Goal: Book appointment/travel/reservation

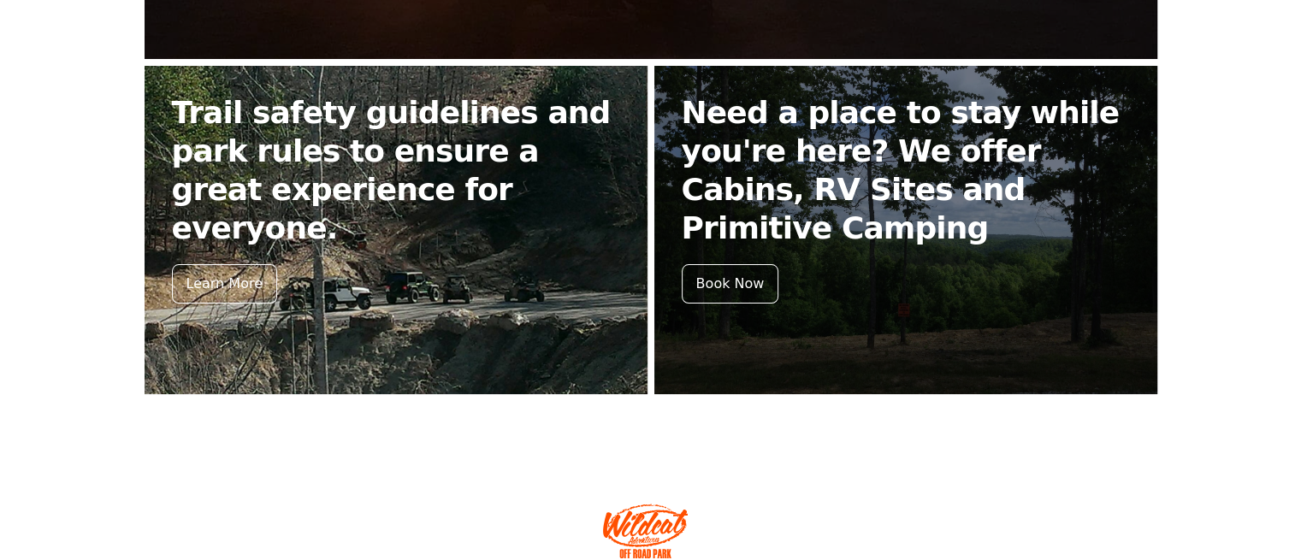
scroll to position [764, 0]
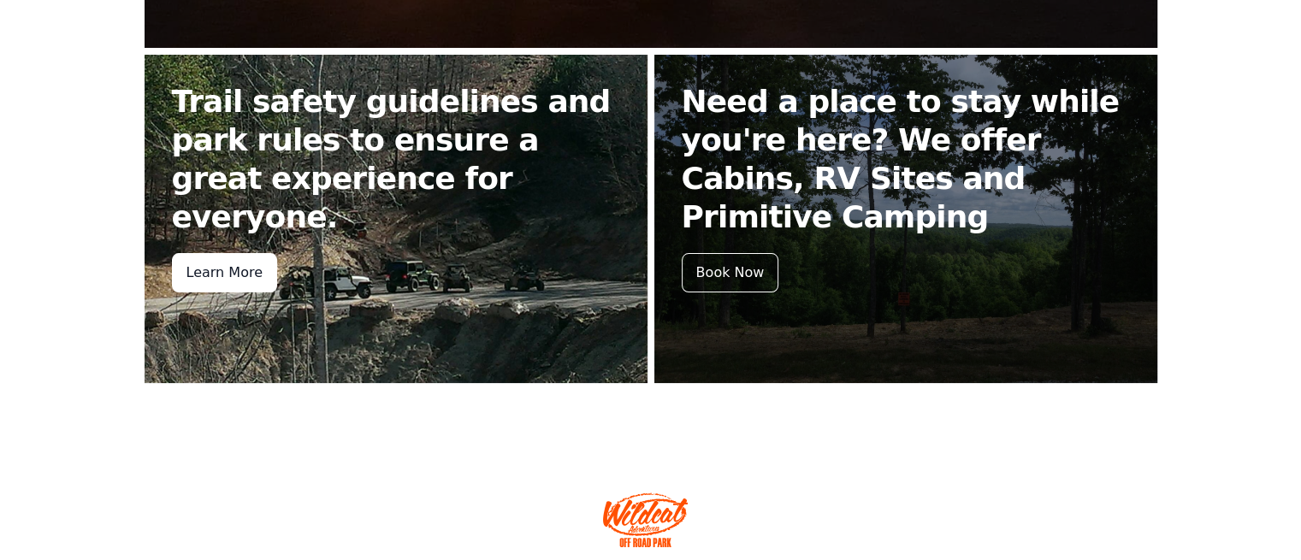
click at [248, 253] on div "Learn More" at bounding box center [224, 272] width 105 height 39
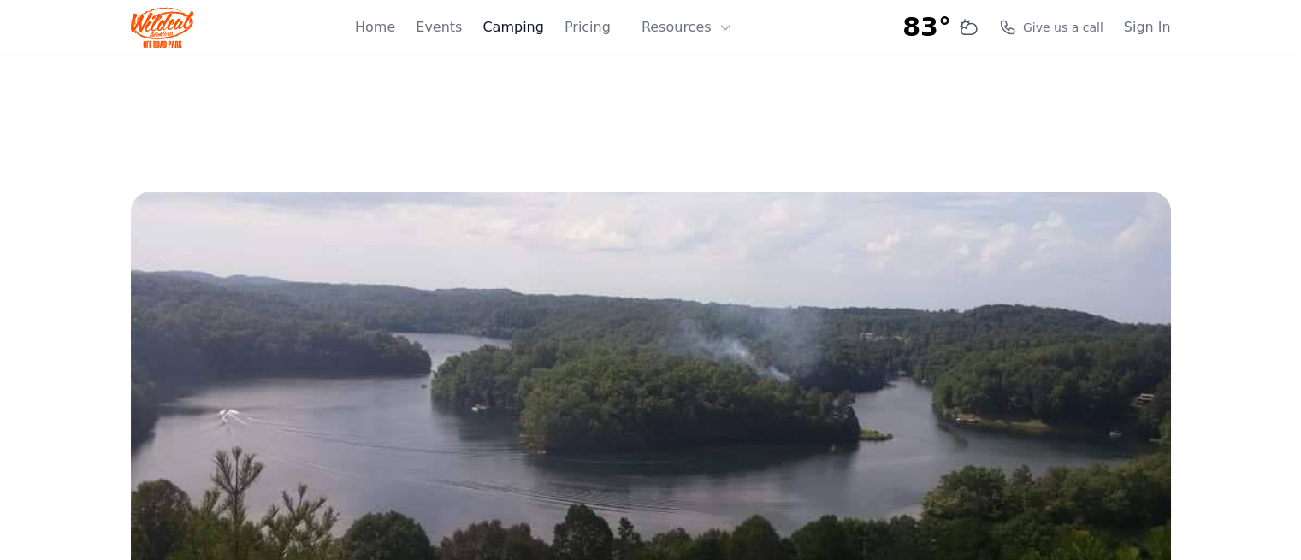
click at [543, 27] on link "Camping" at bounding box center [512, 27] width 61 height 21
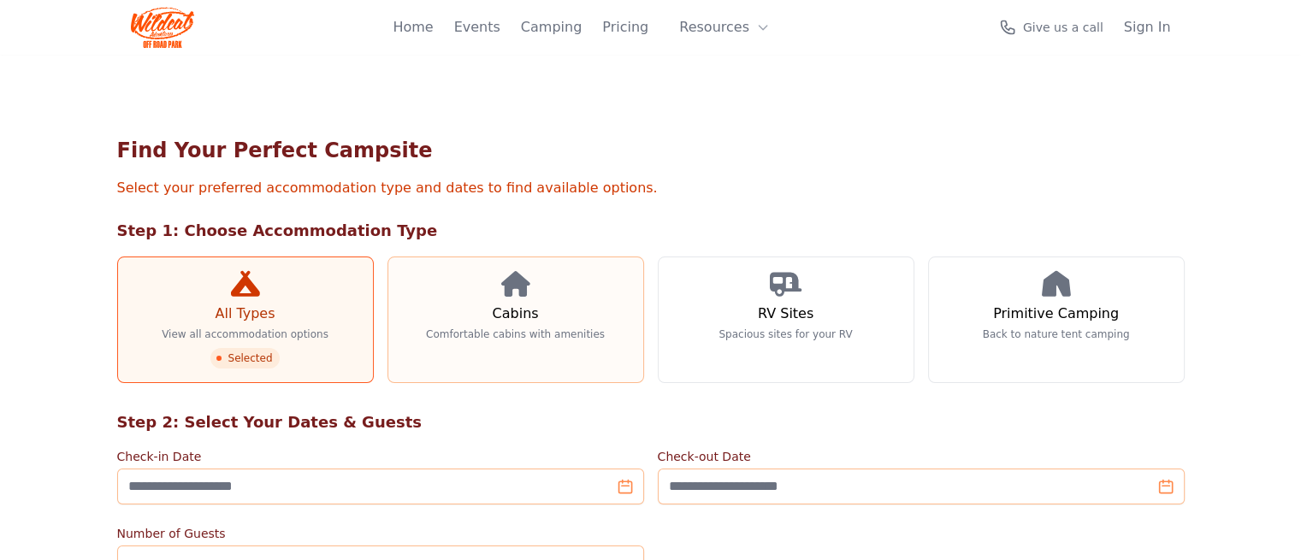
click at [491, 344] on link "Cabins Comfortable cabins with amenities" at bounding box center [516, 320] width 257 height 127
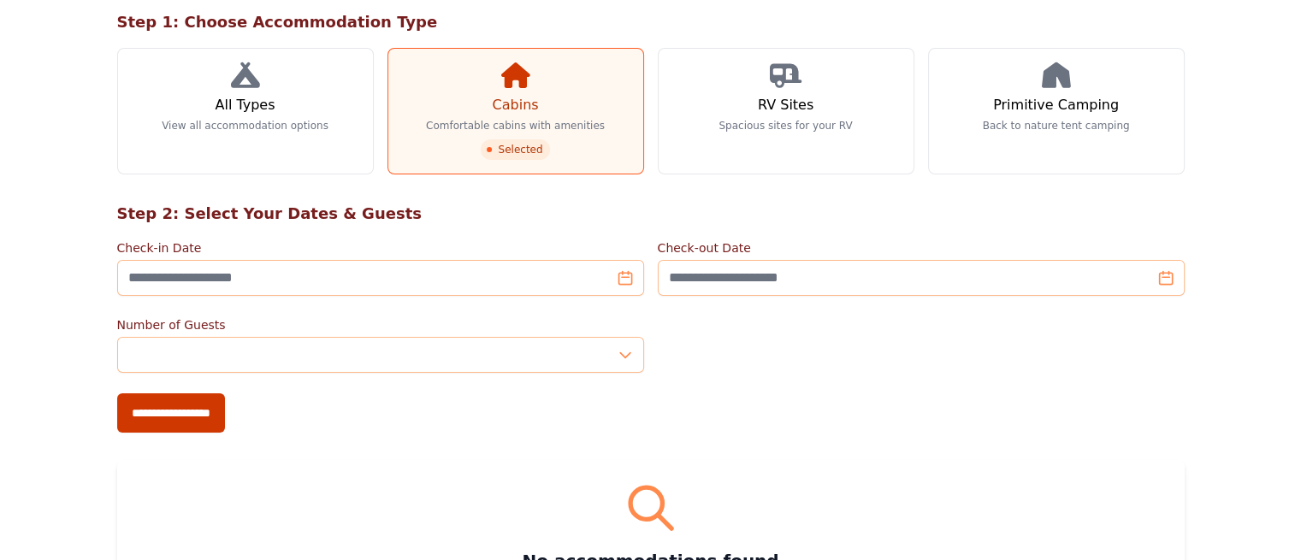
scroll to position [210, 0]
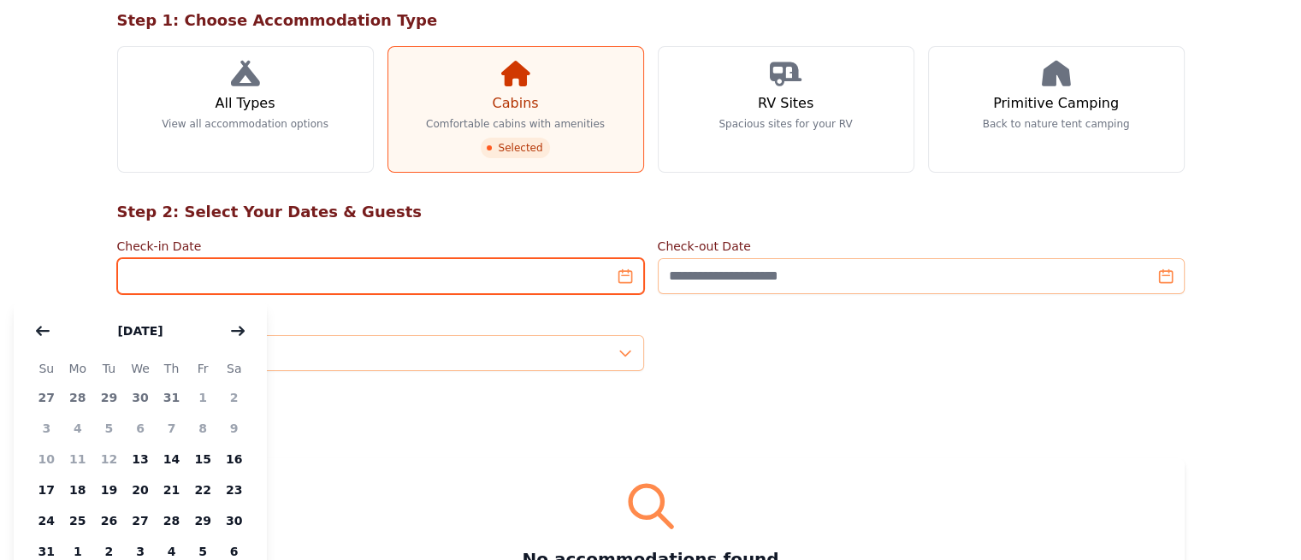
click at [293, 268] on input "Check-in Date" at bounding box center [380, 276] width 527 height 36
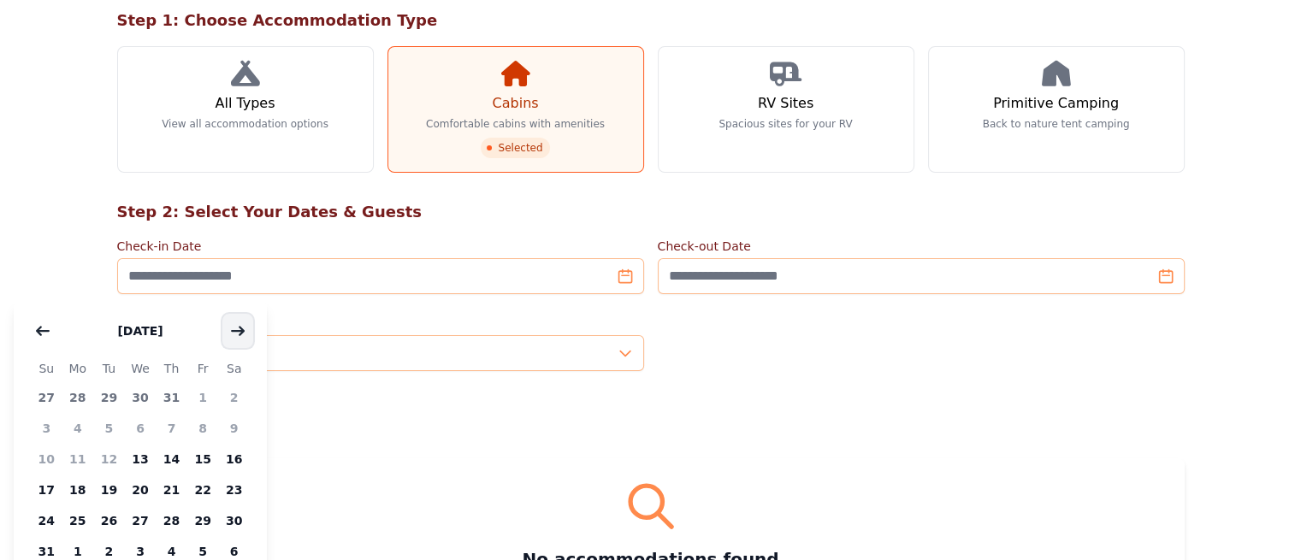
click at [235, 327] on icon "button" at bounding box center [238, 331] width 14 height 14
click at [199, 460] on span "19" at bounding box center [203, 459] width 32 height 31
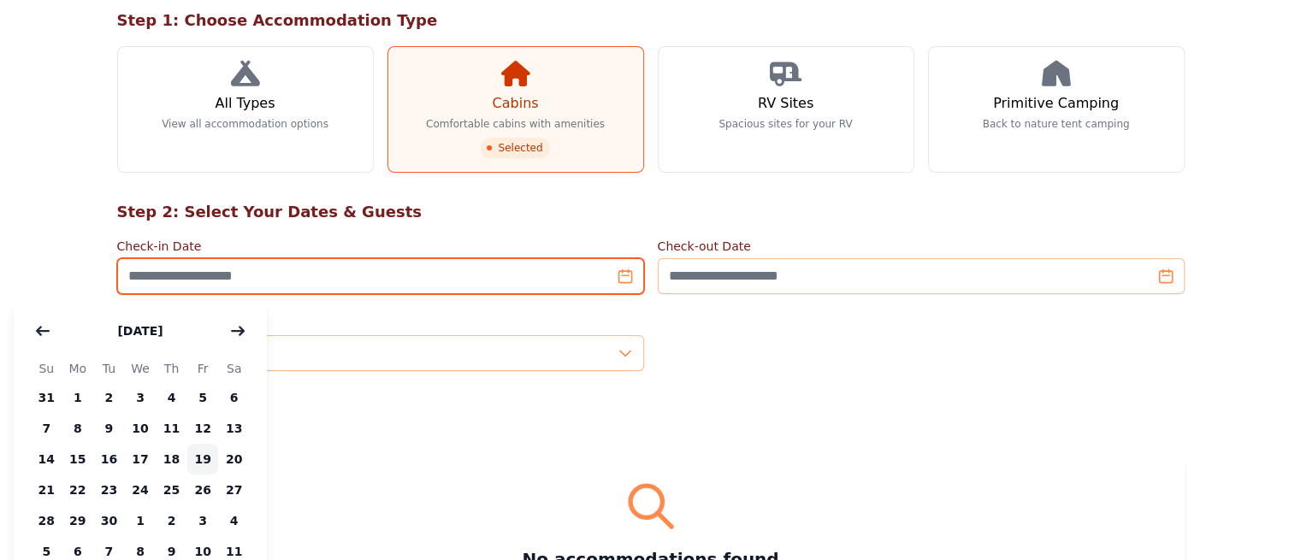
type input "**********"
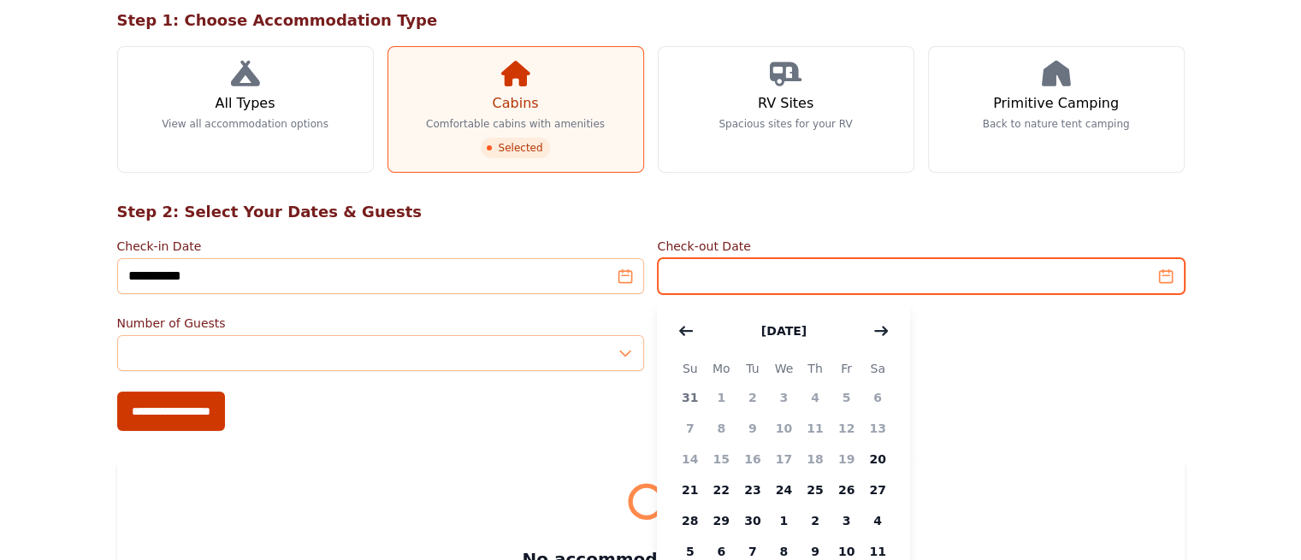
click at [855, 259] on input "Check-out Date" at bounding box center [921, 276] width 527 height 36
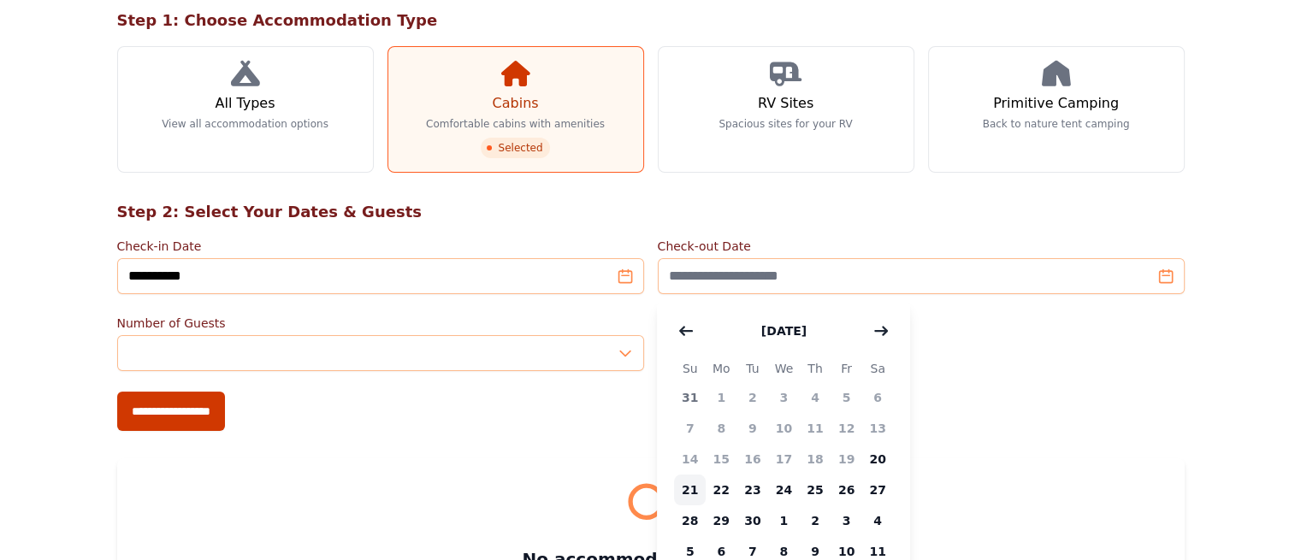
click at [690, 492] on span "21" at bounding box center [690, 490] width 32 height 31
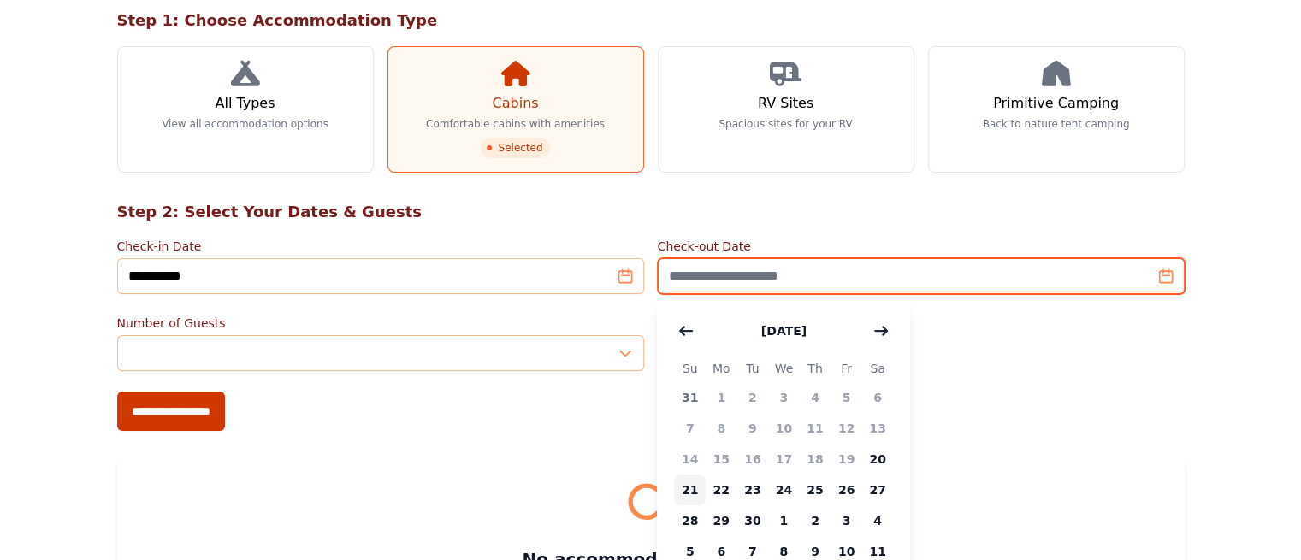
type input "**********"
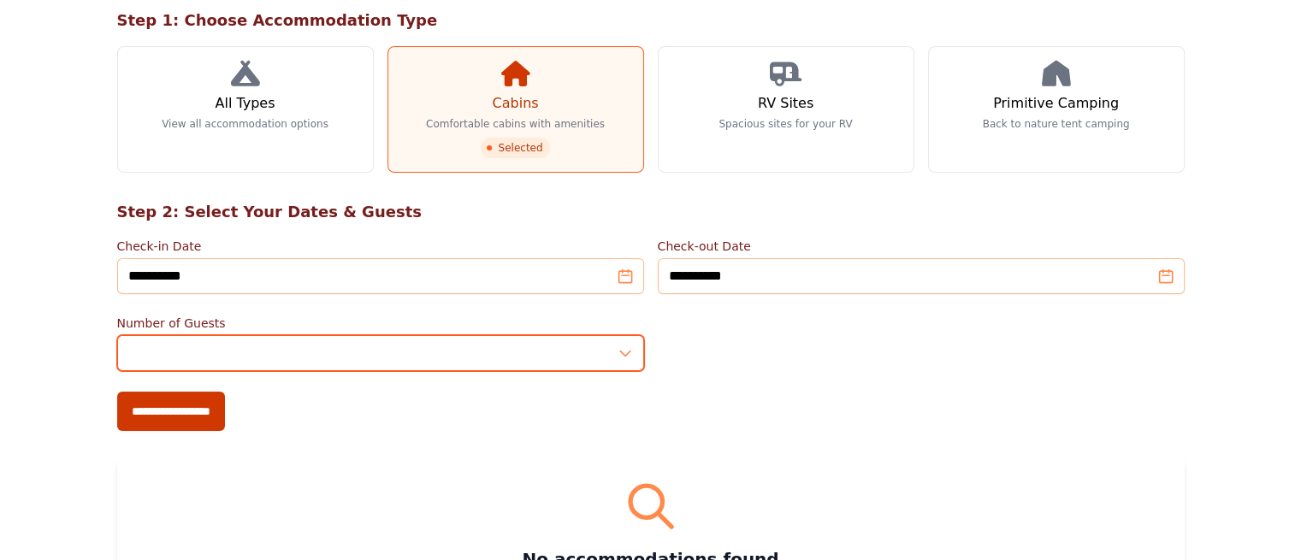
click at [117, 353] on input "*" at bounding box center [380, 353] width 527 height 36
type input "*"
click at [117, 392] on input "**********" at bounding box center [171, 411] width 108 height 39
type input "**********"
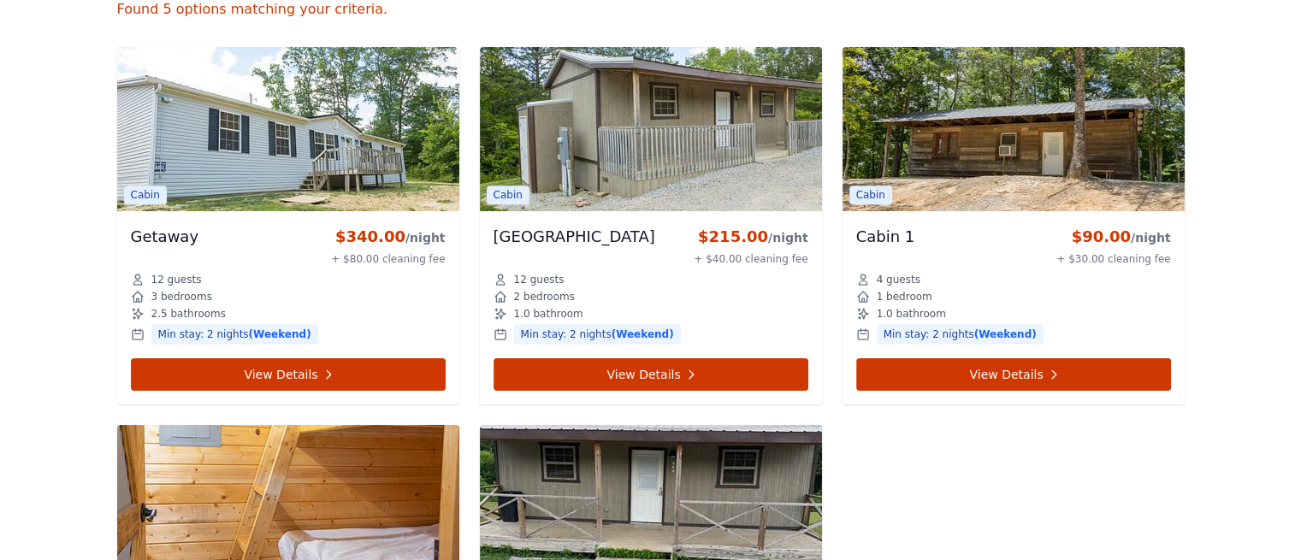
scroll to position [835, 0]
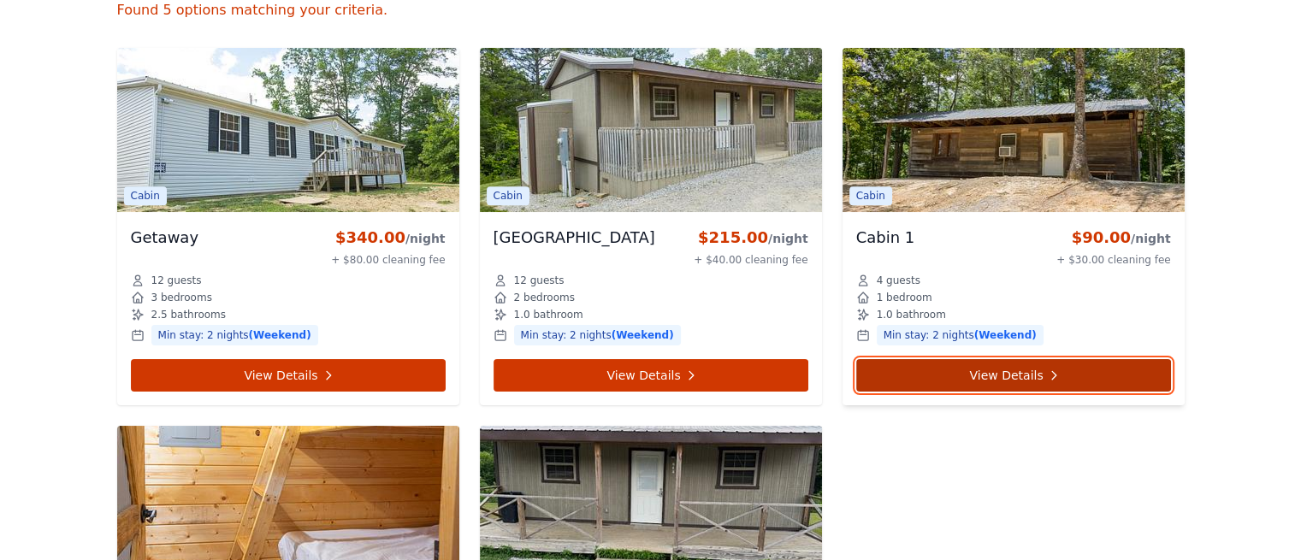
click at [1064, 380] on link "View Details" at bounding box center [1013, 375] width 315 height 33
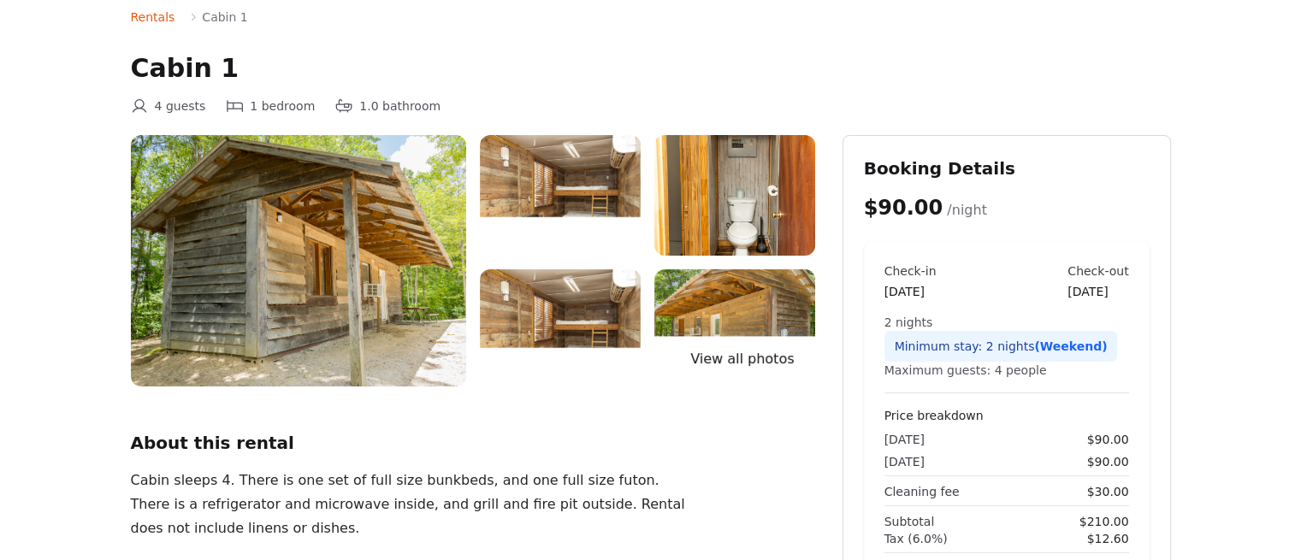
scroll to position [74, 0]
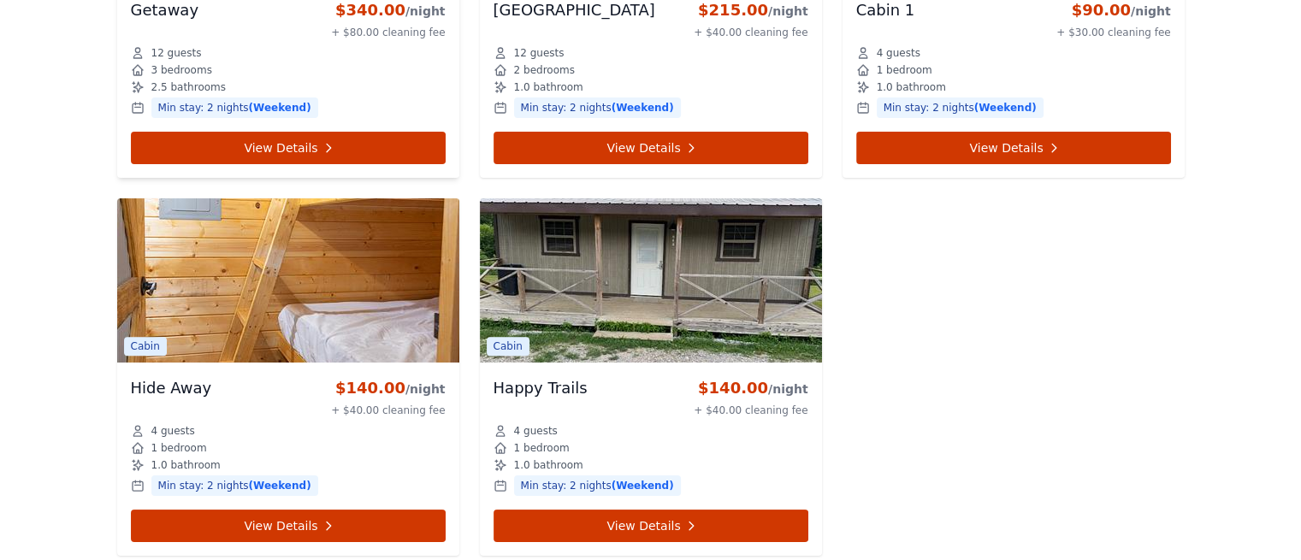
scroll to position [1117, 0]
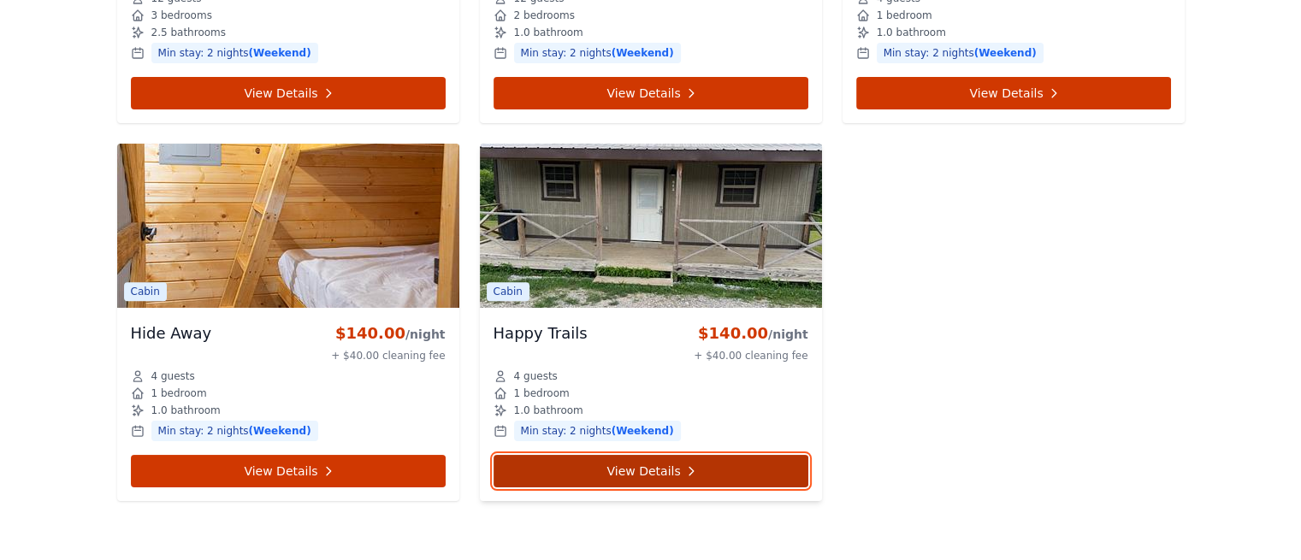
click at [644, 472] on link "View Details" at bounding box center [651, 471] width 315 height 33
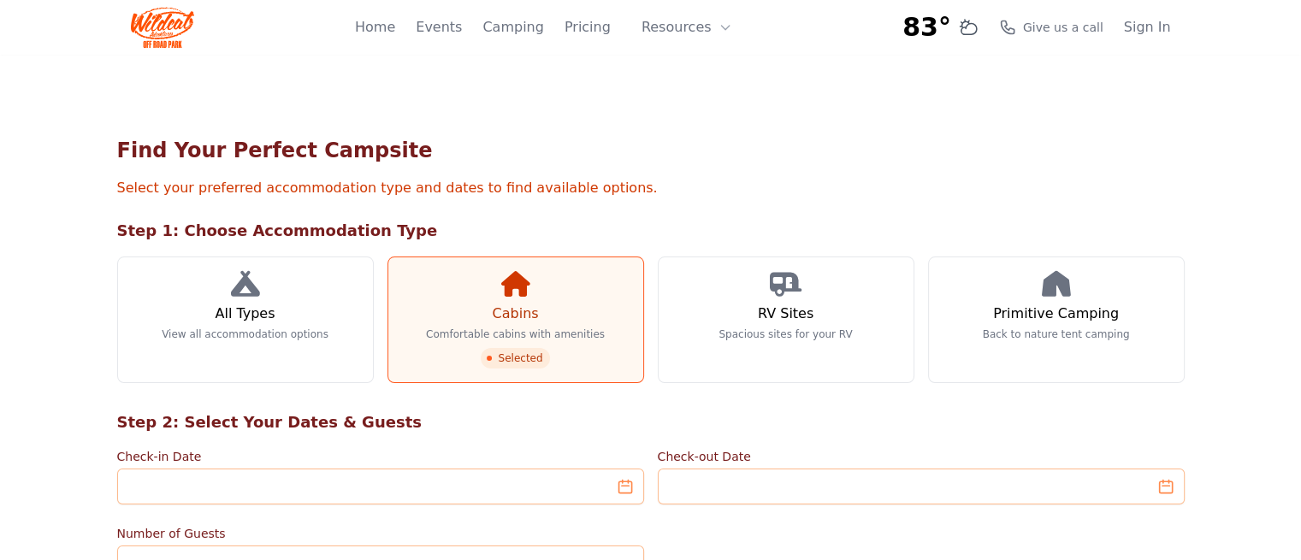
click at [179, 26] on img at bounding box center [163, 27] width 64 height 41
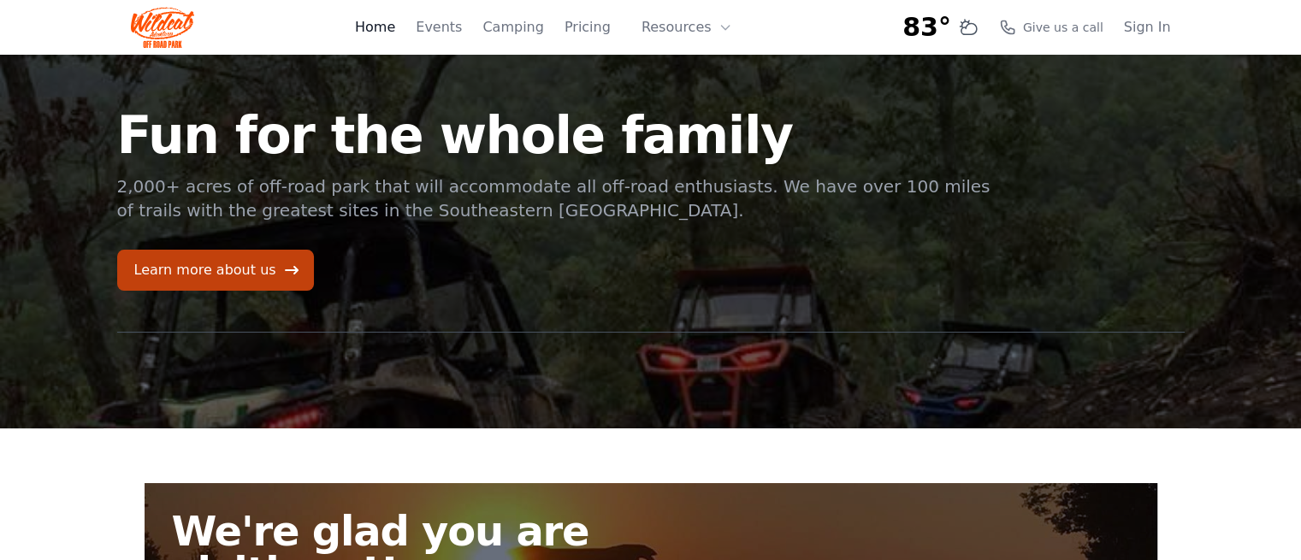
click at [395, 27] on link "Home" at bounding box center [375, 27] width 40 height 21
click at [675, 30] on button "Resources" at bounding box center [686, 27] width 111 height 34
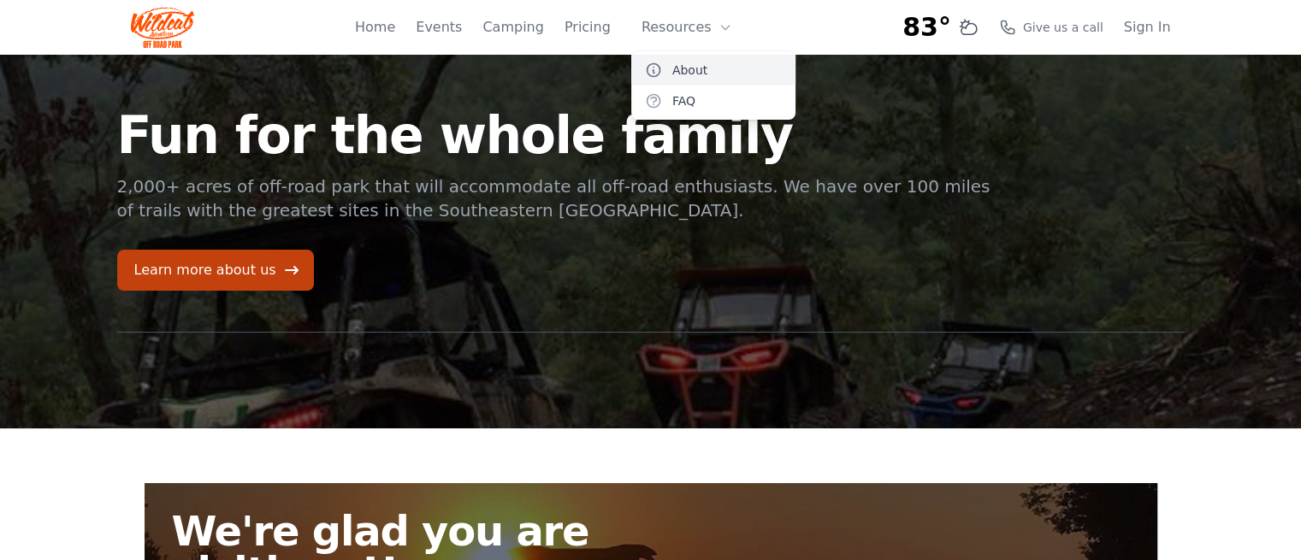
click at [689, 76] on link "About" at bounding box center [713, 70] width 164 height 31
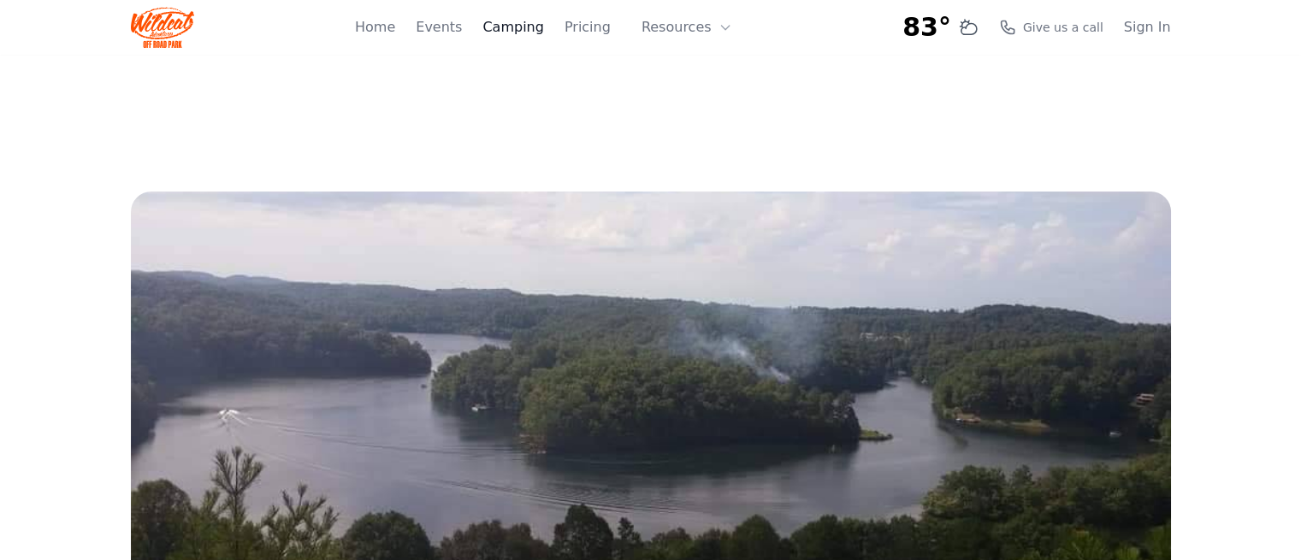
click at [530, 30] on link "Camping" at bounding box center [512, 27] width 61 height 21
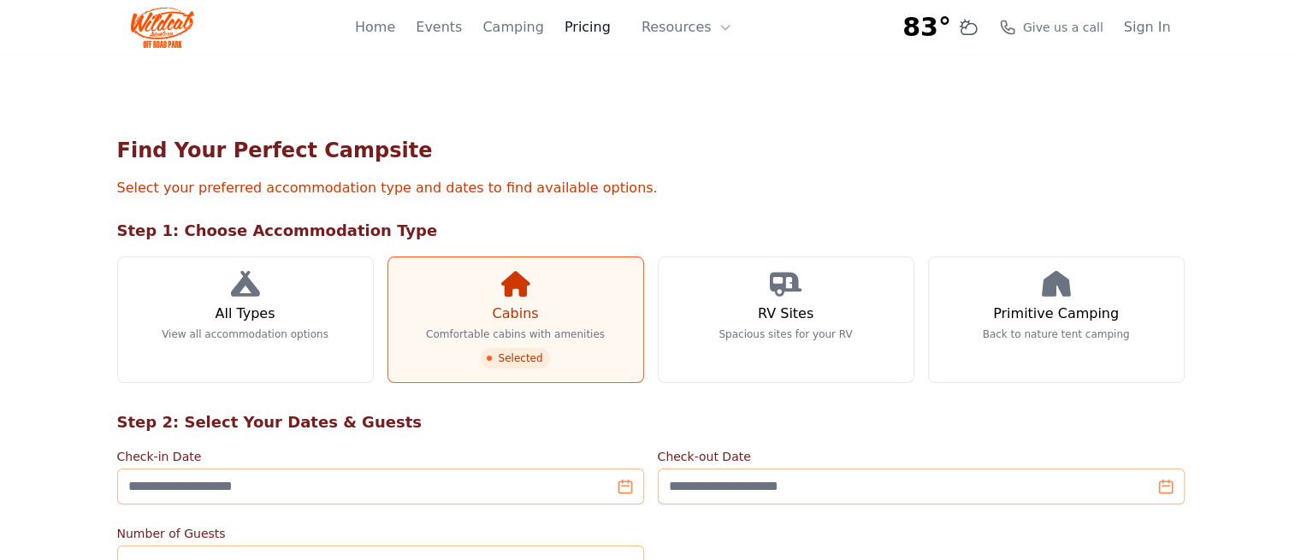
click at [589, 28] on link "Pricing" at bounding box center [588, 27] width 46 height 21
